Goal: Transaction & Acquisition: Purchase product/service

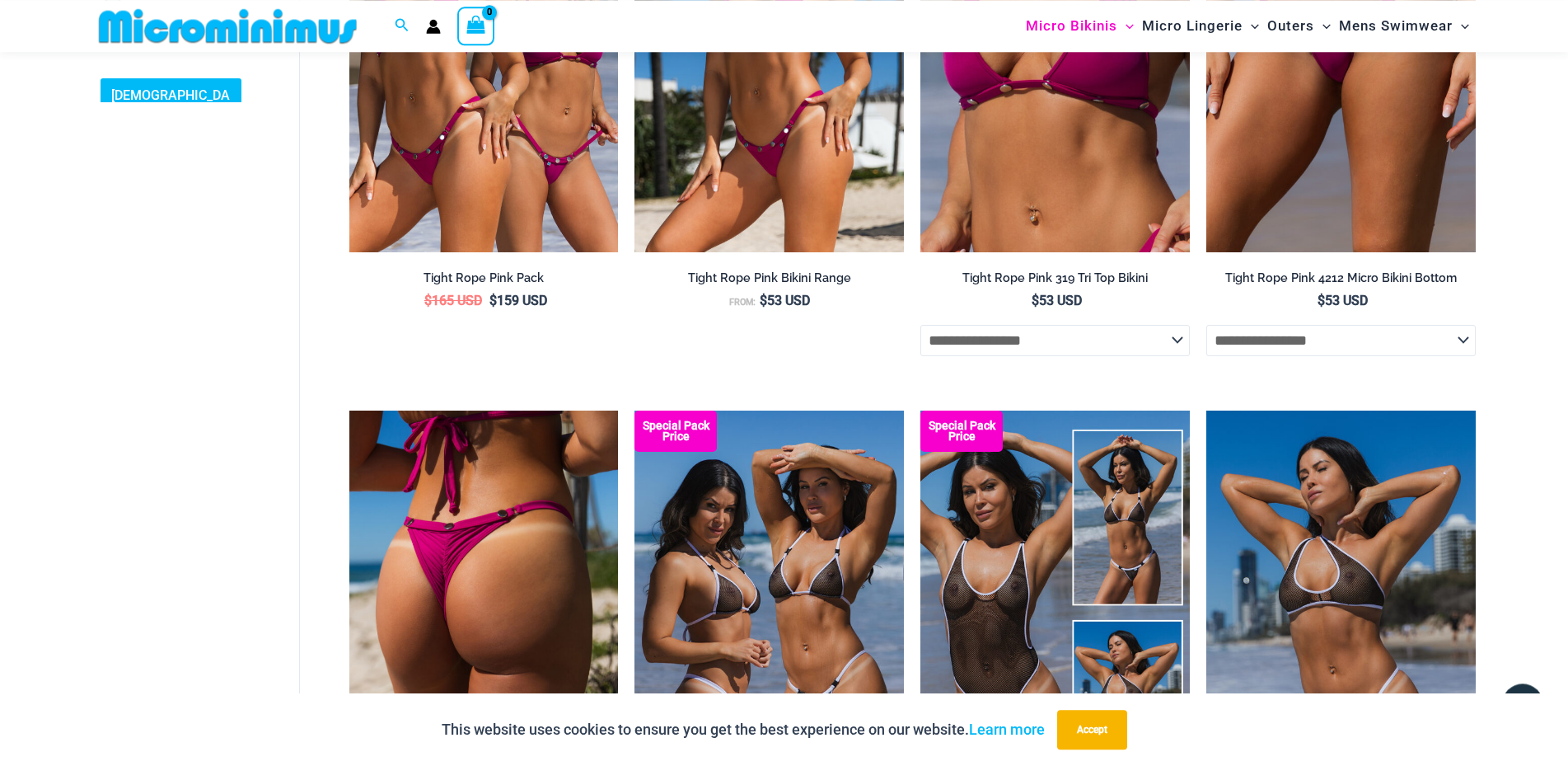
scroll to position [742, 0]
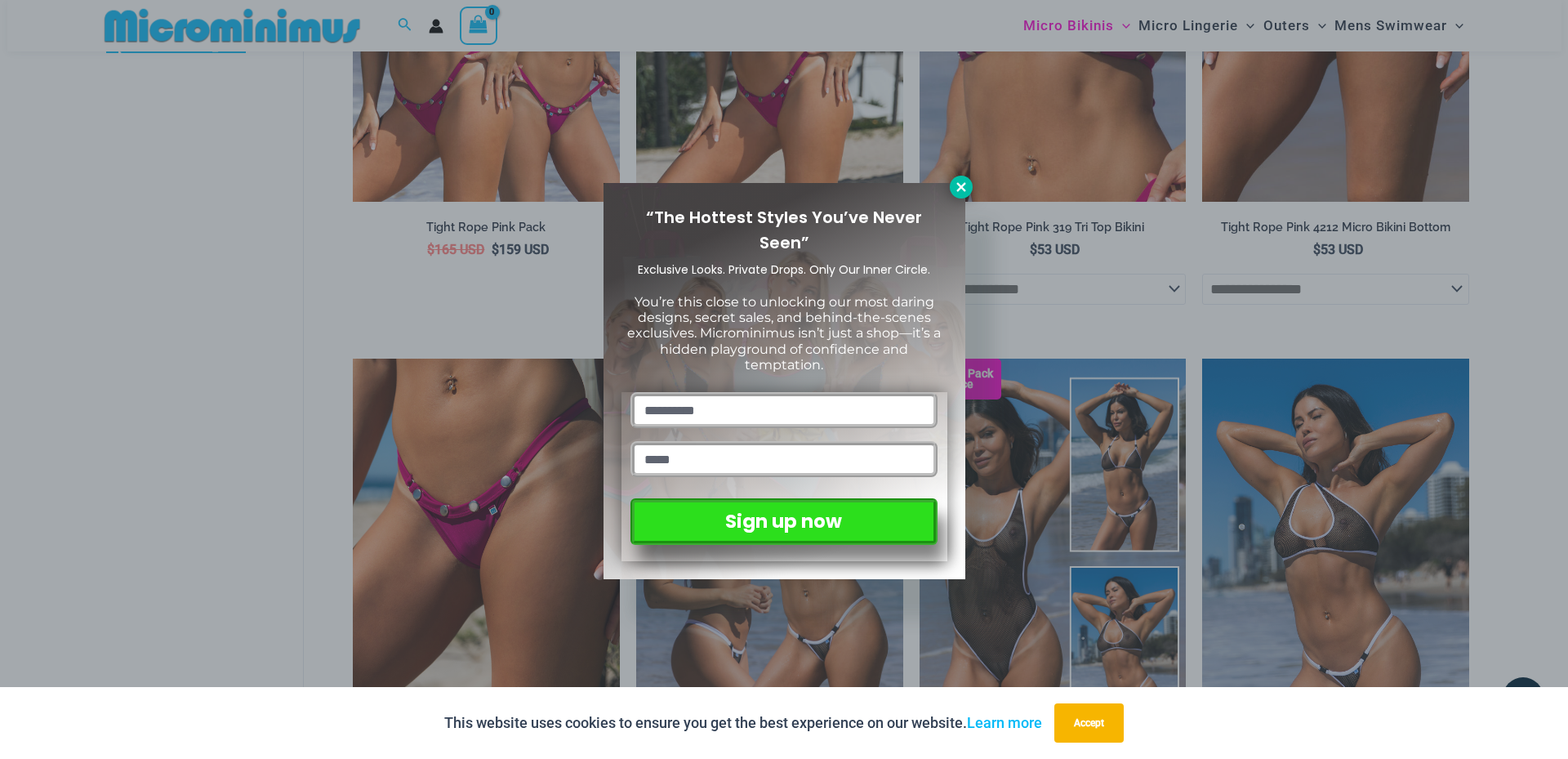
click at [968, 180] on button at bounding box center [961, 187] width 23 height 23
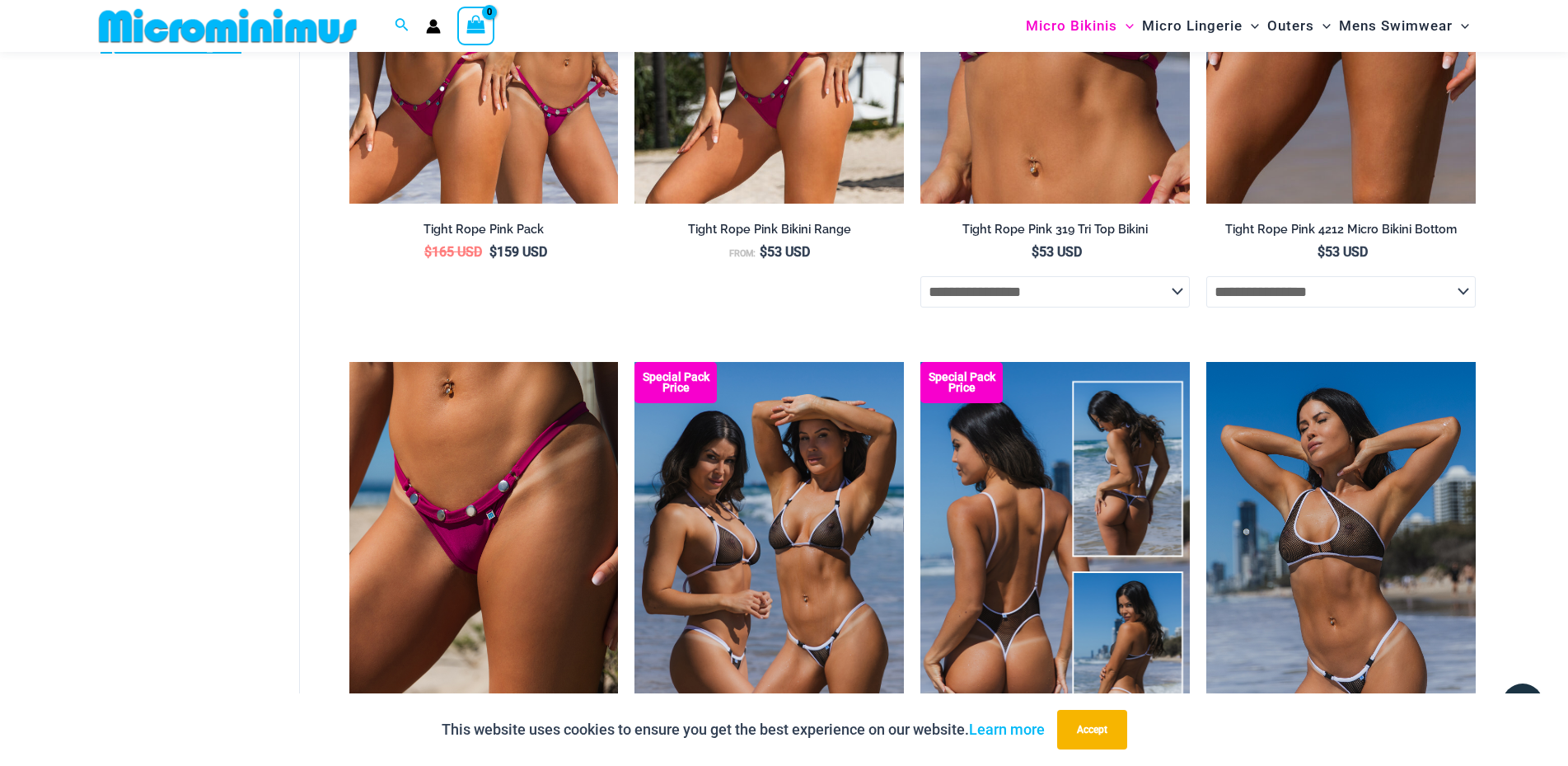
click at [980, 561] on img at bounding box center [1055, 564] width 270 height 404
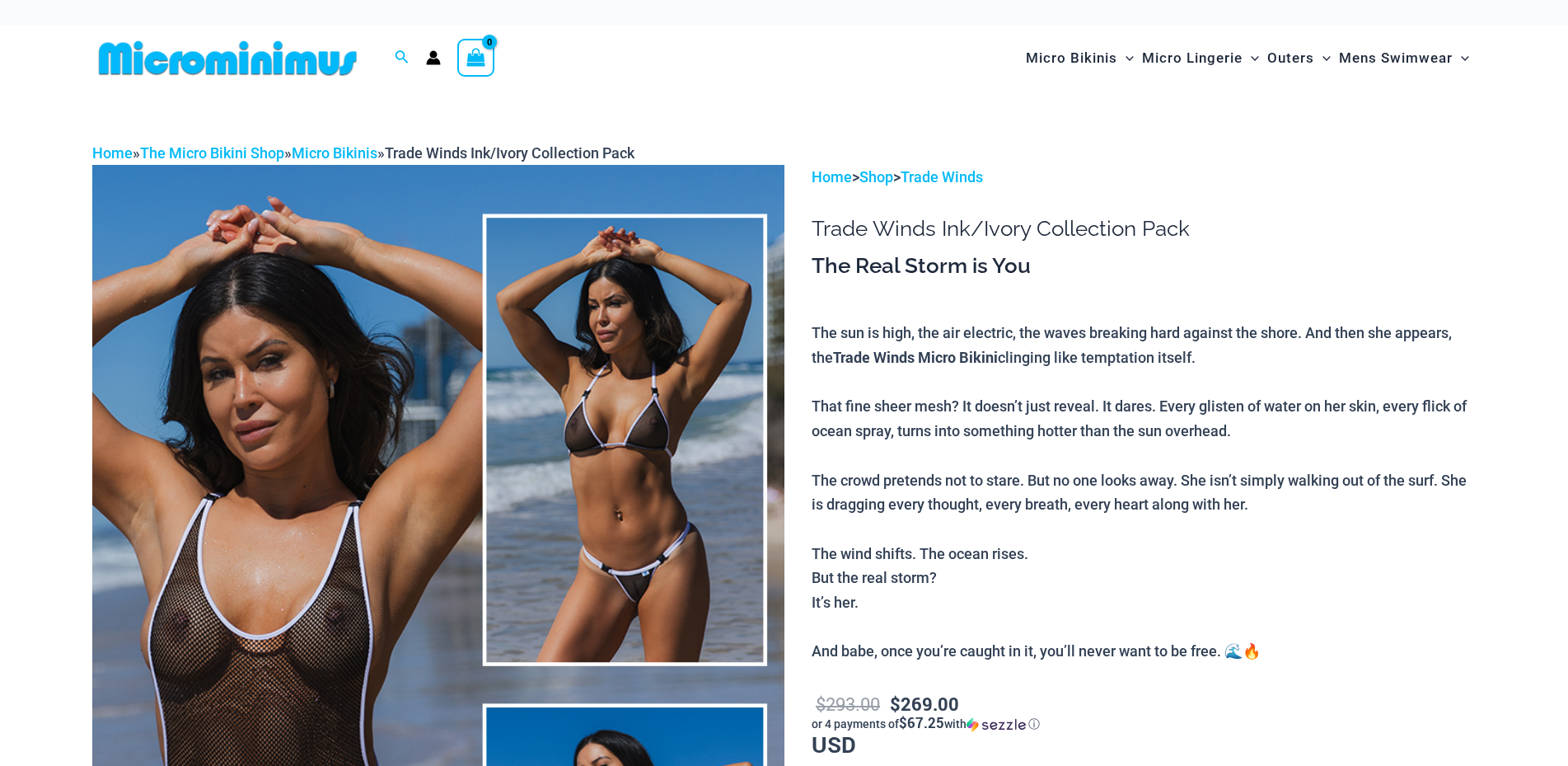
click at [326, 606] on img at bounding box center [437, 684] width 692 height 1039
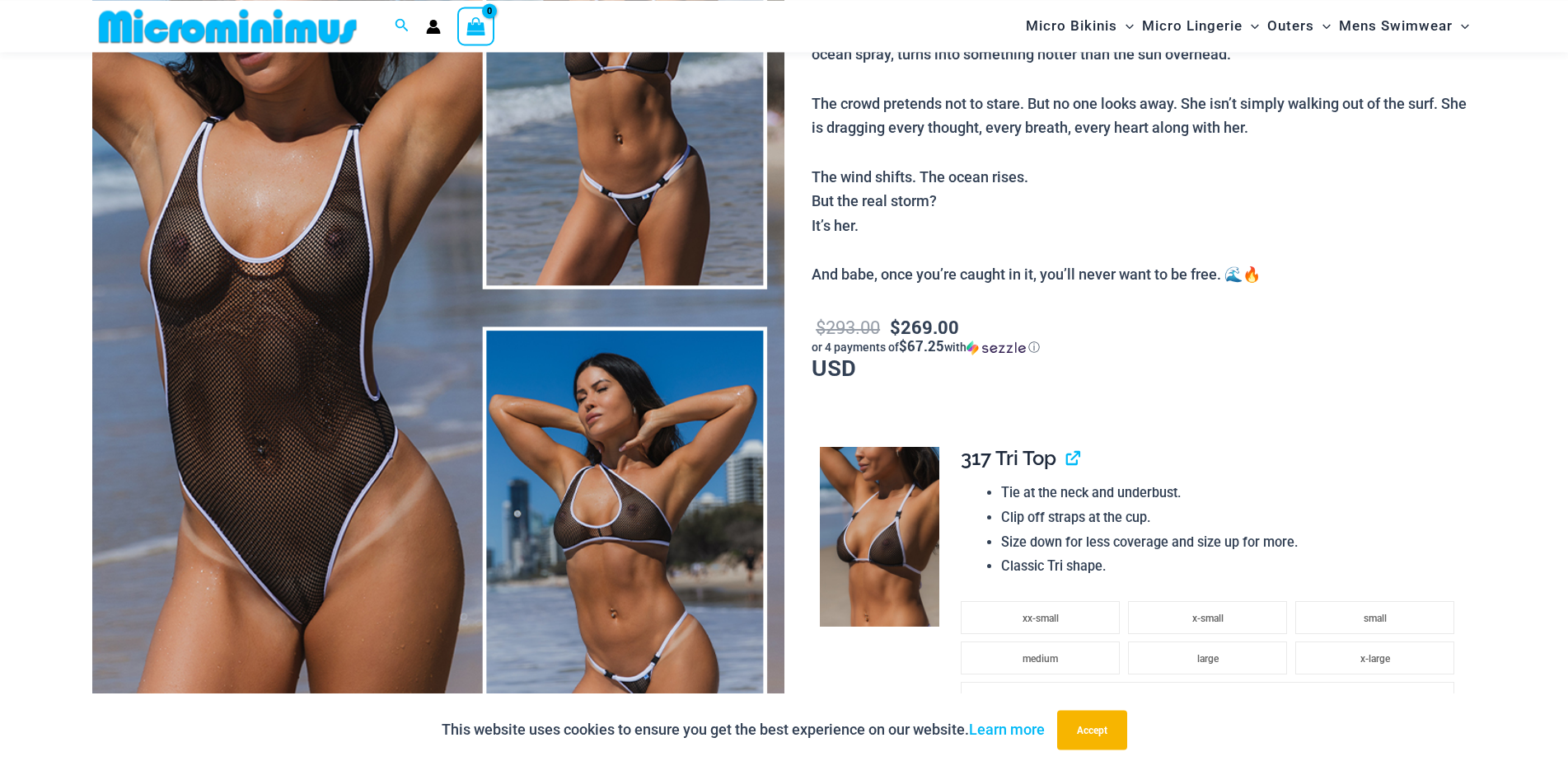
scroll to position [408, 0]
